Goal: Task Accomplishment & Management: Manage account settings

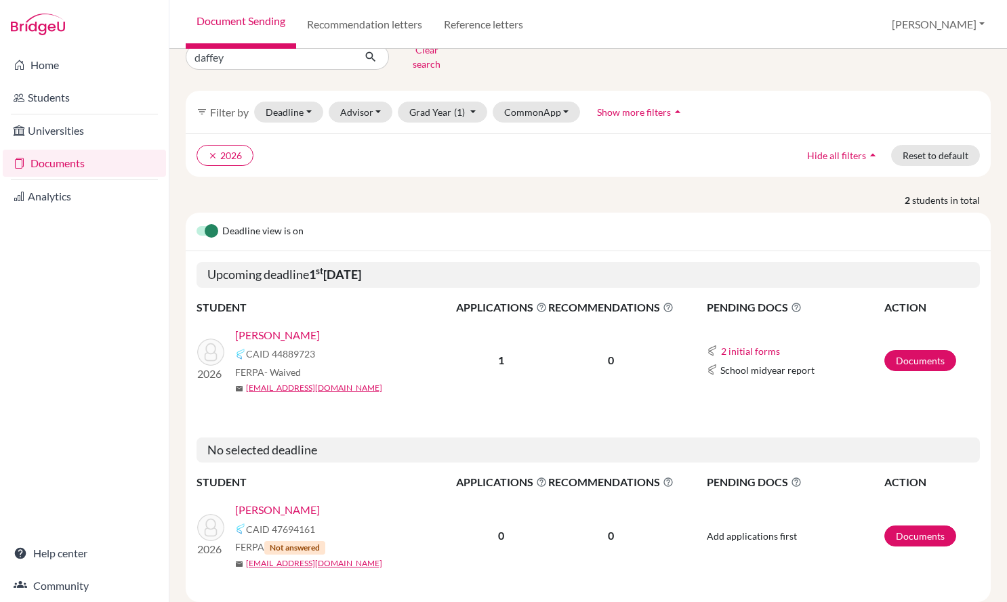
scroll to position [49, 0]
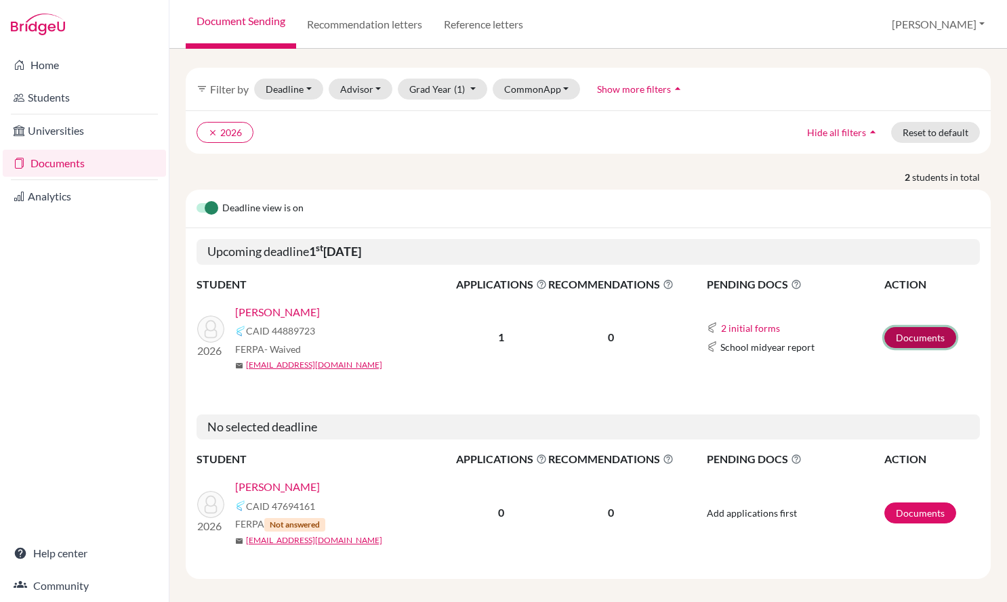
click at [938, 329] on link "Documents" at bounding box center [920, 337] width 72 height 21
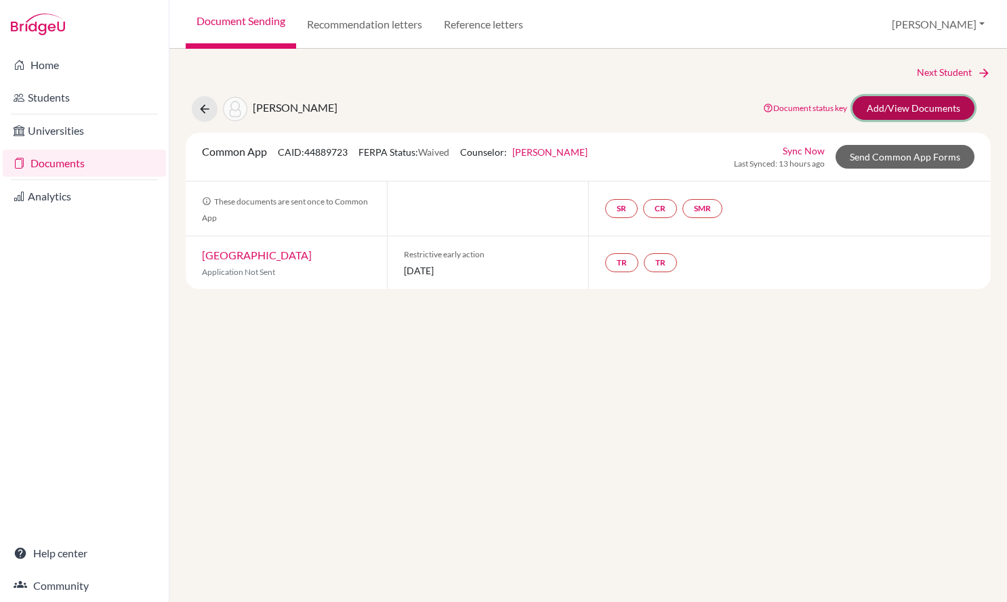
click at [887, 110] on link "Add/View Documents" at bounding box center [913, 108] width 122 height 24
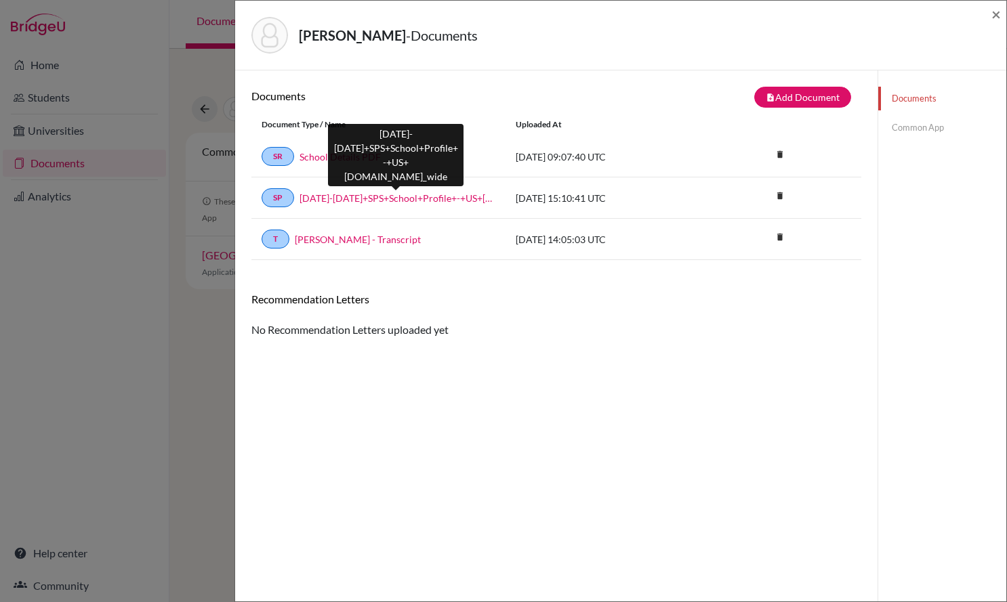
click at [376, 194] on link "2025-2026+SPS+School+Profile+-+US+Universities-compressed.school_wide" at bounding box center [397, 198] width 196 height 14
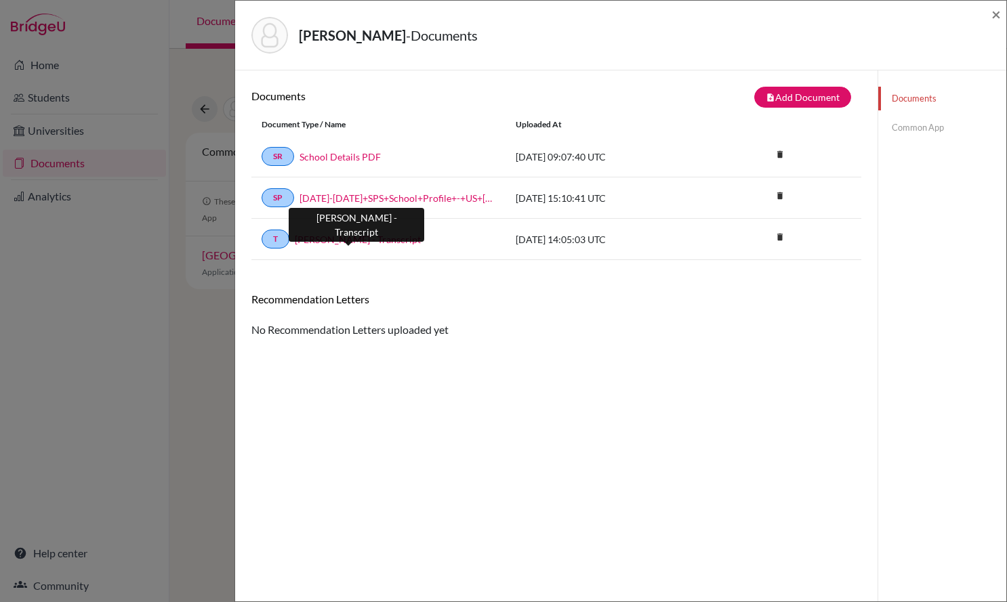
click at [335, 240] on link "Daffey, Wilder - Transcript" at bounding box center [358, 239] width 126 height 14
